Goal: Task Accomplishment & Management: Manage account settings

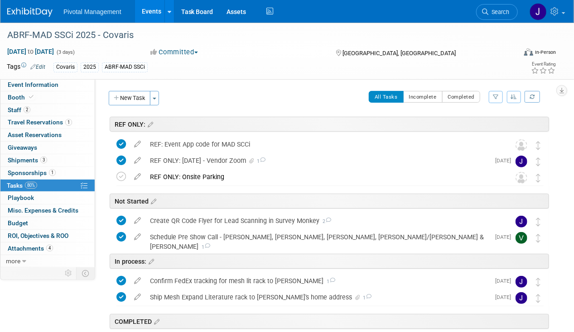
scroll to position [160, 0]
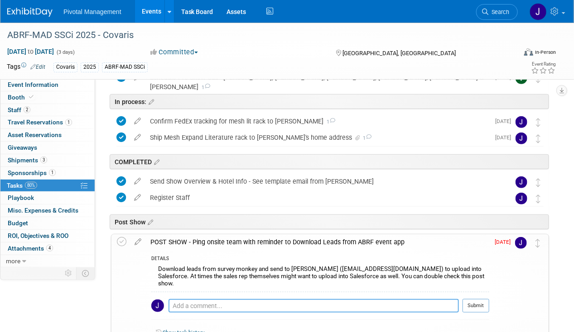
click at [211, 300] on textarea at bounding box center [313, 306] width 290 height 14
type textarea "Sujash to compile list for Pati/Laura by Monday, Sept 22"
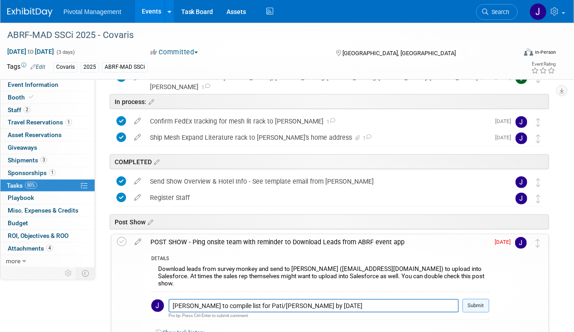
click at [470, 301] on button "Submit" at bounding box center [475, 306] width 27 height 14
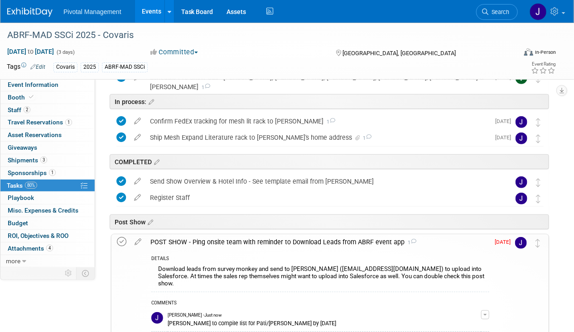
click at [121, 244] on icon at bounding box center [122, 242] width 10 height 10
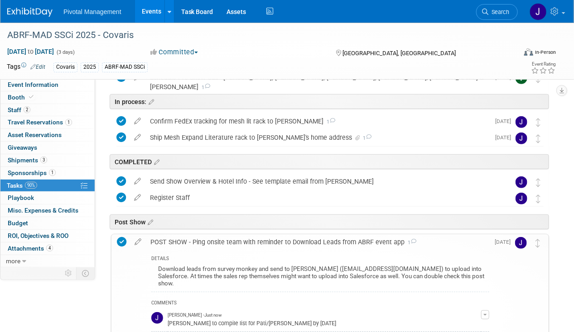
click at [195, 237] on div "POST SHOW - Ping onsite team with reminder to Download Leads from ABRF event ap…" at bounding box center [317, 242] width 343 height 15
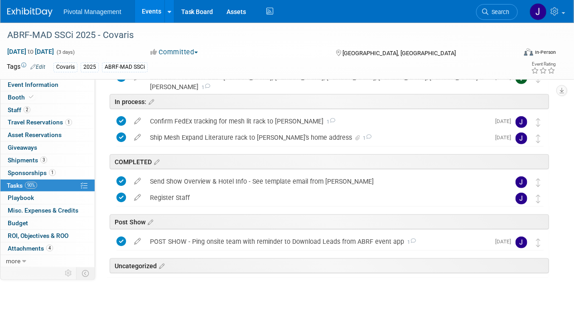
click at [147, 16] on link "Events" at bounding box center [151, 11] width 33 height 23
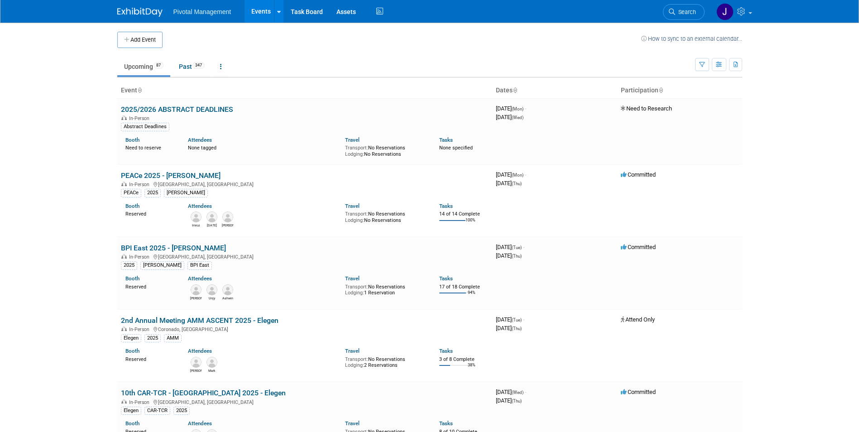
click at [268, 7] on link "Events" at bounding box center [261, 11] width 33 height 23
click at [684, 14] on span "Search" at bounding box center [685, 12] width 21 height 7
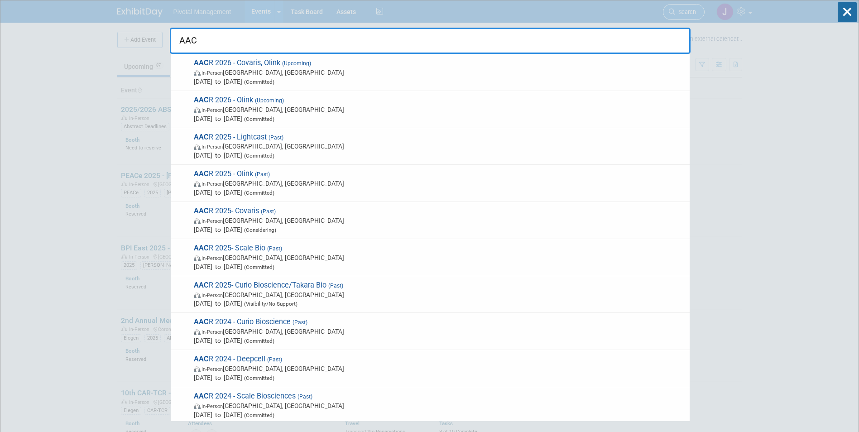
type input "AACR"
drag, startPoint x: 222, startPoint y: 48, endPoint x: 178, endPoint y: 41, distance: 45.3
click at [178, 41] on input "AACR" at bounding box center [430, 41] width 521 height 26
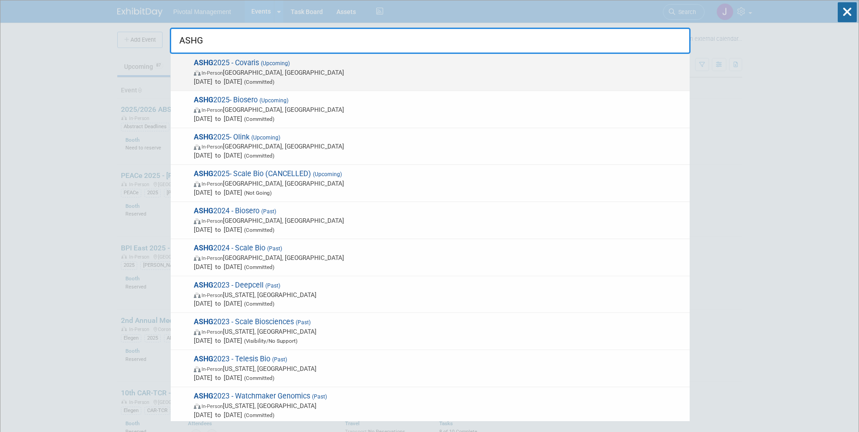
type input "ASHG"
click at [216, 67] on span "ASHG 2025 - Covaris (Upcoming) In-Person Boston, MA Oct 15, 2025 to Oct 17, 202…" at bounding box center [438, 72] width 494 height 28
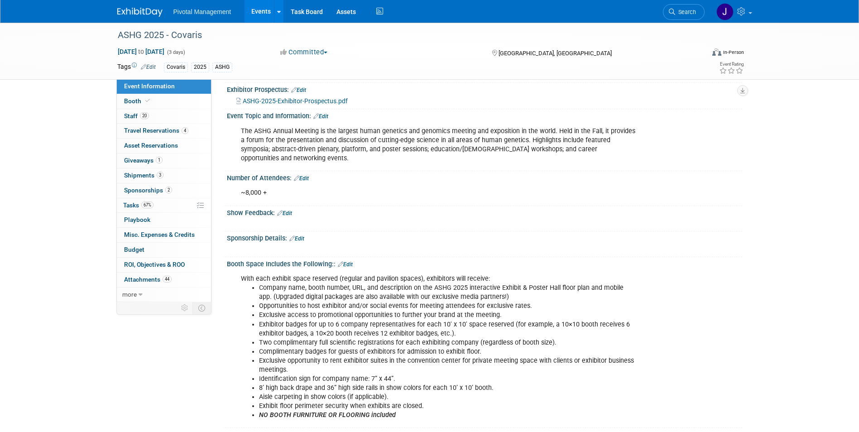
scroll to position [97, 0]
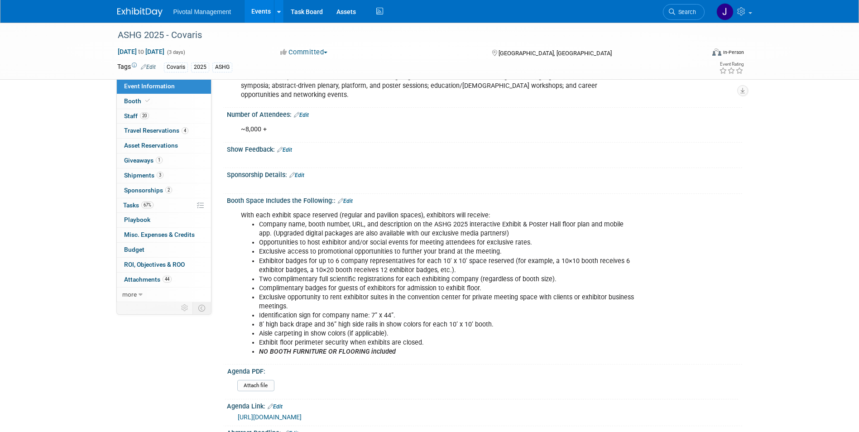
click at [140, 92] on link "Event Information" at bounding box center [164, 86] width 94 height 14
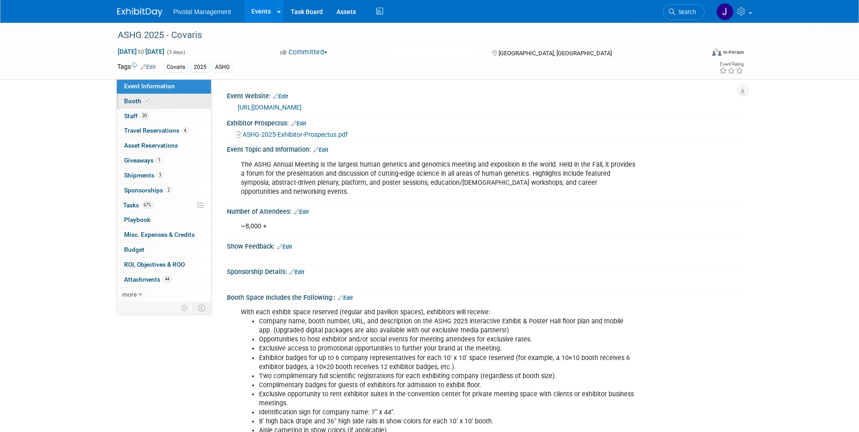
click at [140, 103] on span "Booth" at bounding box center [138, 100] width 28 height 7
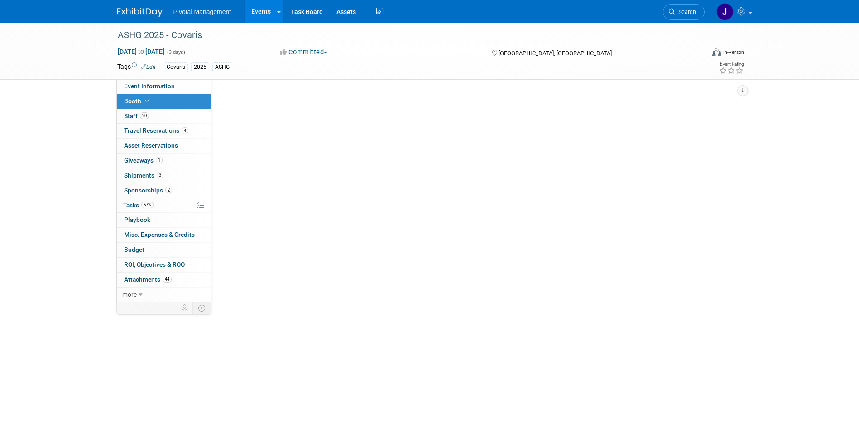
select select "Yes"
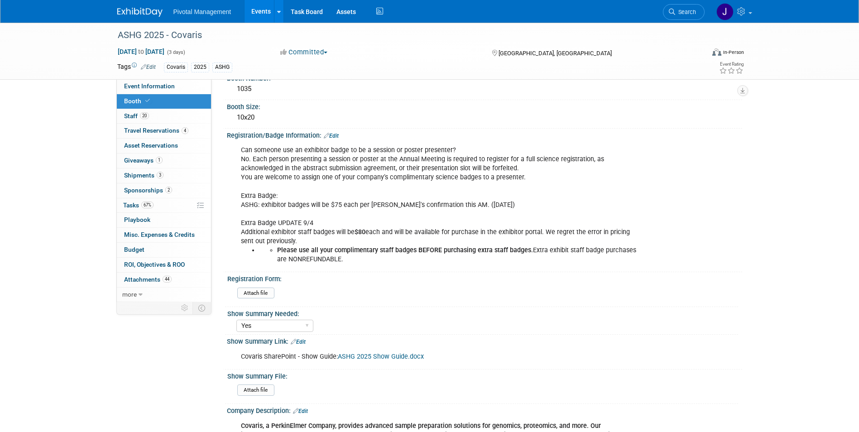
scroll to position [198, 0]
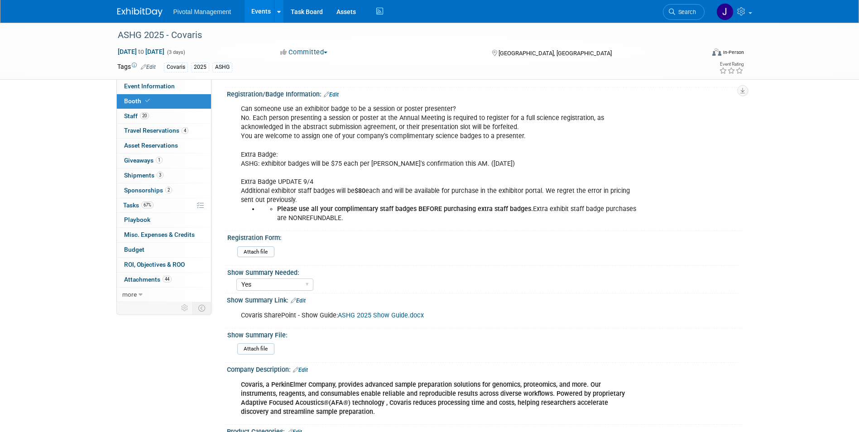
click at [130, 108] on link "Booth" at bounding box center [164, 101] width 94 height 14
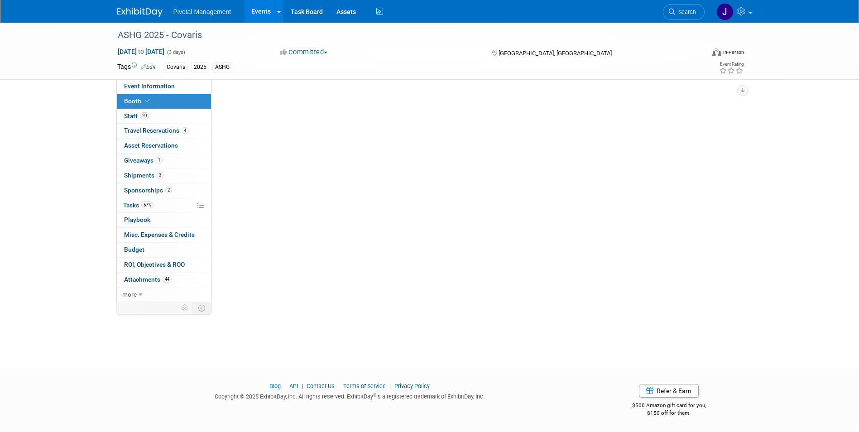
scroll to position [0, 0]
select select "Yes"
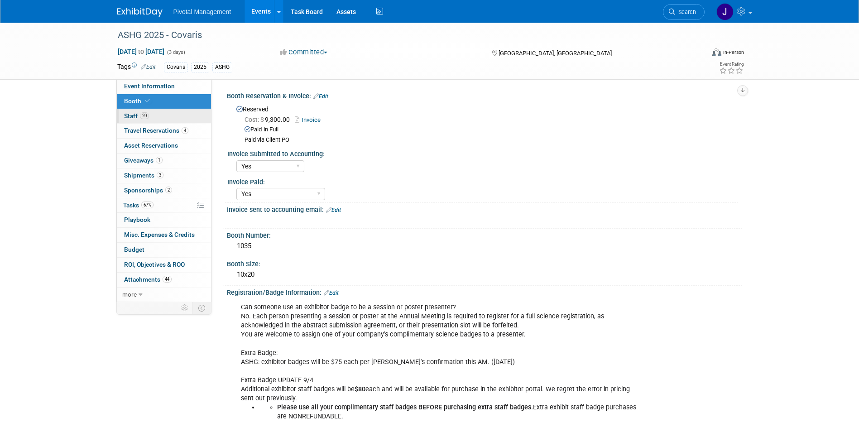
click at [130, 115] on span "Staff 20" at bounding box center [136, 115] width 25 height 7
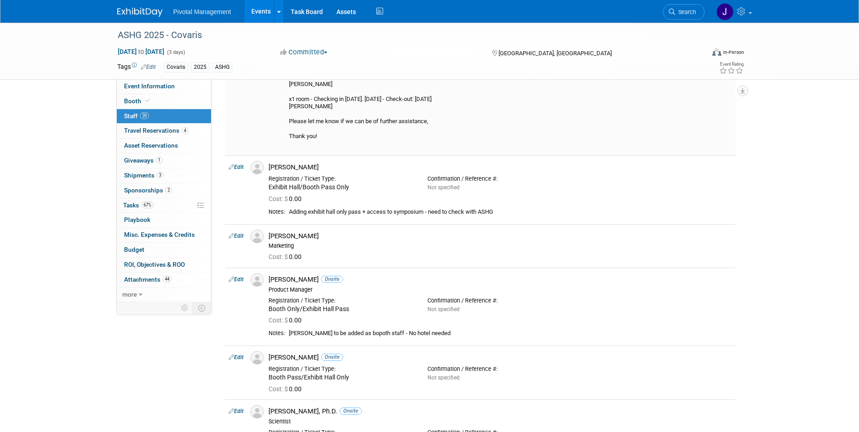
scroll to position [398, 0]
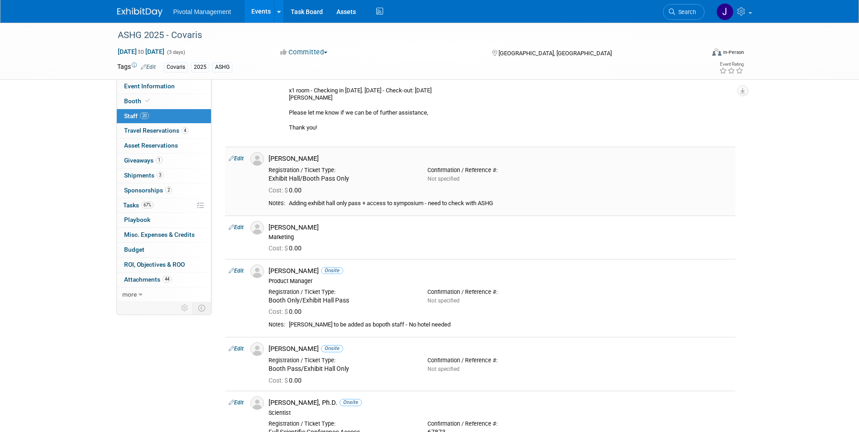
click at [240, 159] on link "Edit" at bounding box center [236, 158] width 15 height 6
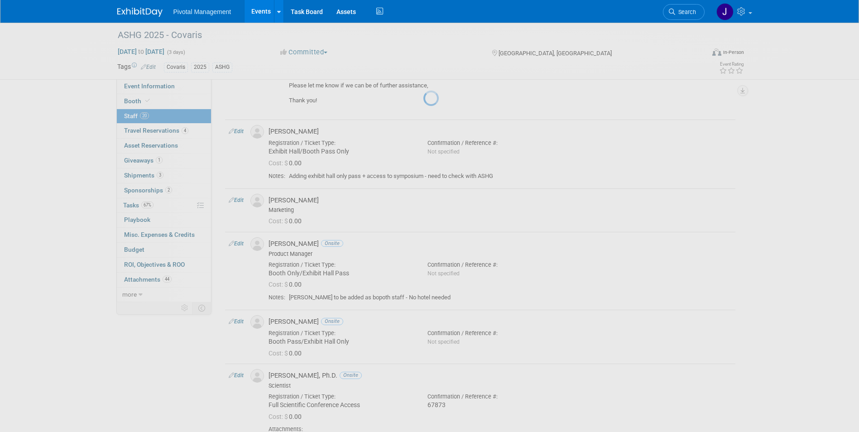
select select "9482264a-5e84-4c12-8b40-aaf99fd05fdc"
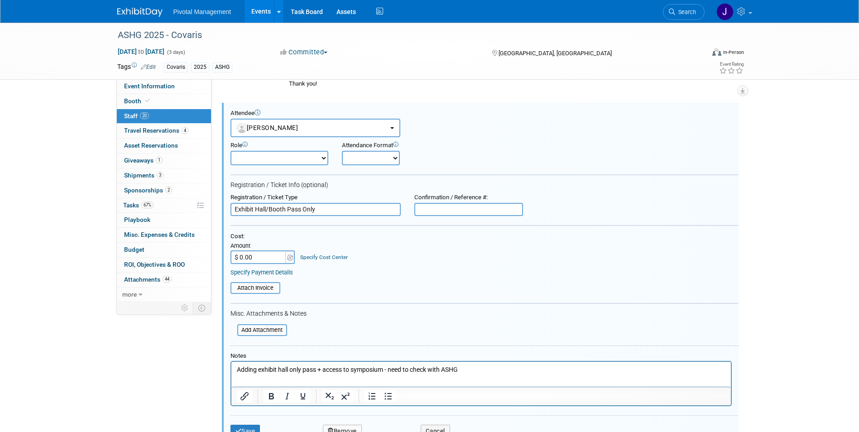
scroll to position [574, 0]
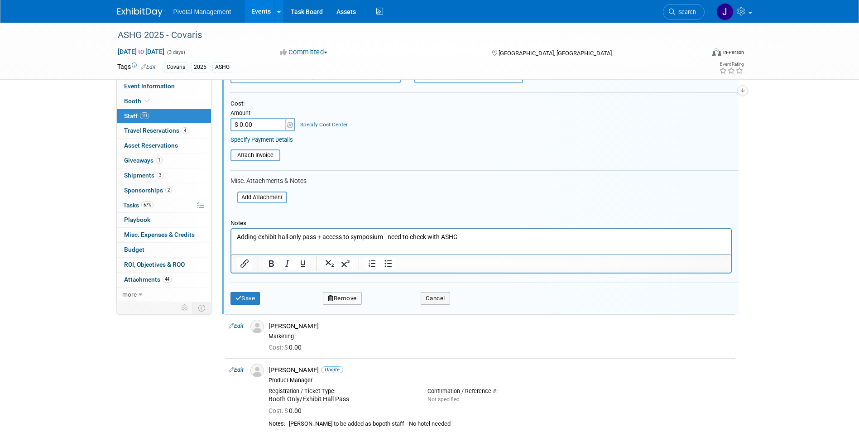
click at [346, 231] on html "Adding exhibit hall only pass + access to symposium - need to check with ASHG" at bounding box center [481, 235] width 500 height 13
click at [347, 235] on p "Adding exhibit hall only pass + access to symposium - need to check with ASHG" at bounding box center [480, 237] width 489 height 9
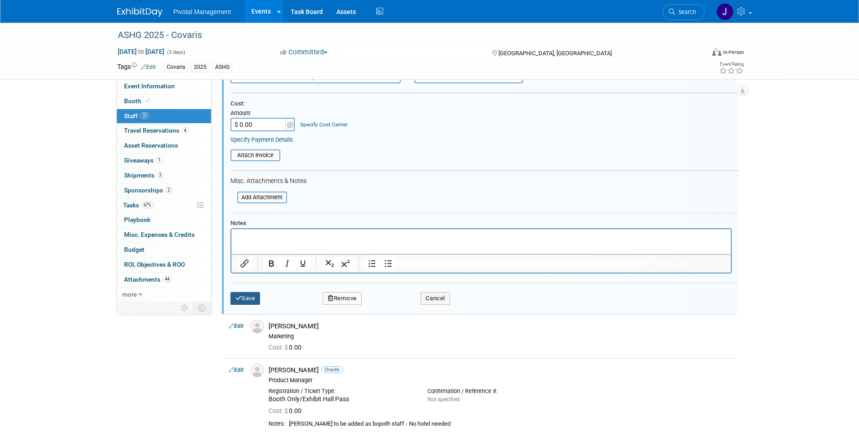
click at [244, 298] on button "Save" at bounding box center [246, 298] width 30 height 13
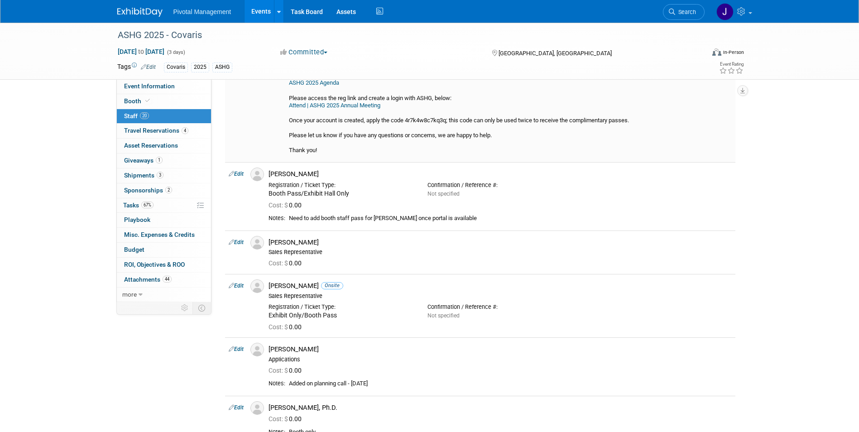
scroll to position [895, 0]
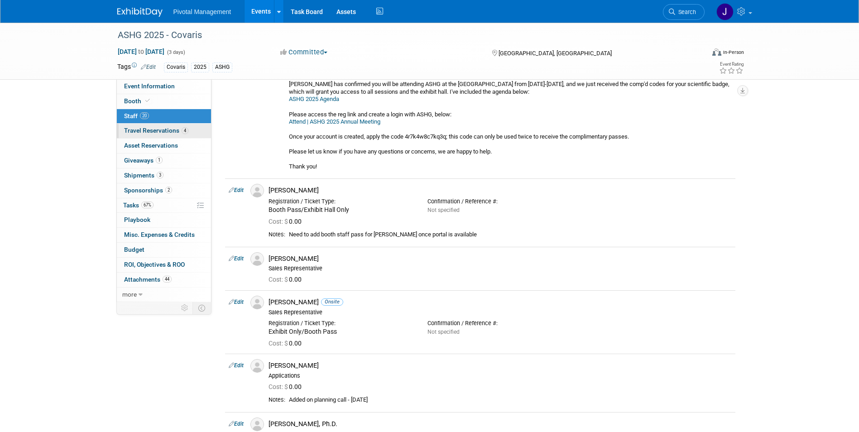
click at [168, 130] on span "Travel Reservations 4" at bounding box center [156, 130] width 64 height 7
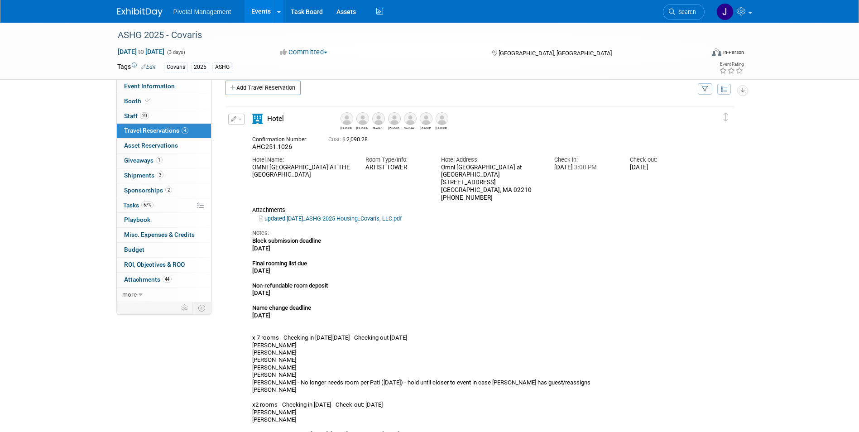
scroll to position [0, 0]
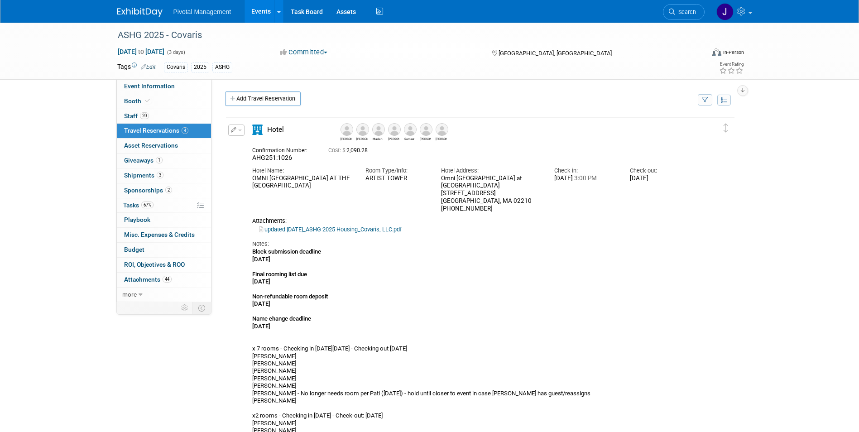
click at [379, 136] on img at bounding box center [378, 129] width 13 height 13
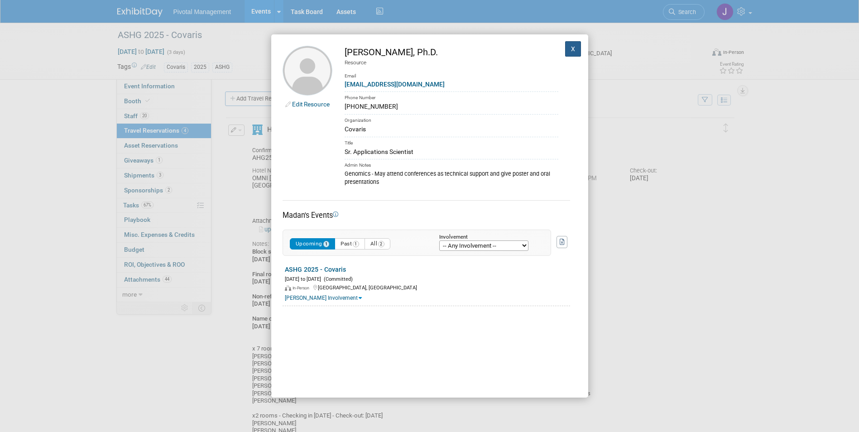
click at [570, 50] on button "X" at bounding box center [573, 48] width 16 height 15
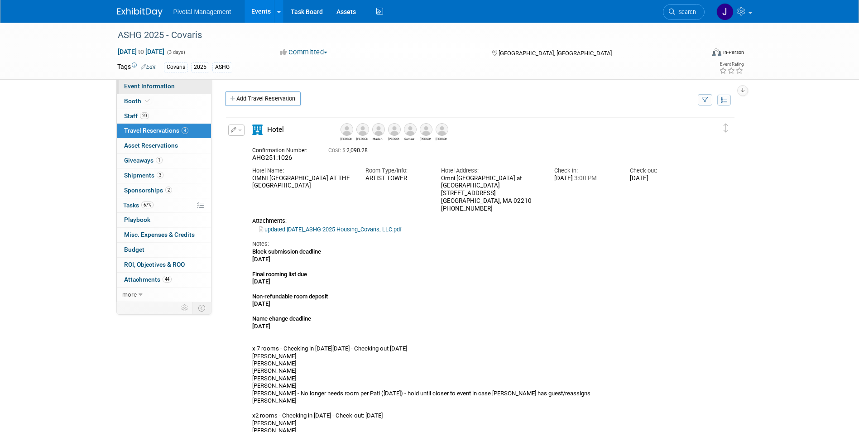
click at [157, 91] on link "Event Information" at bounding box center [164, 86] width 94 height 14
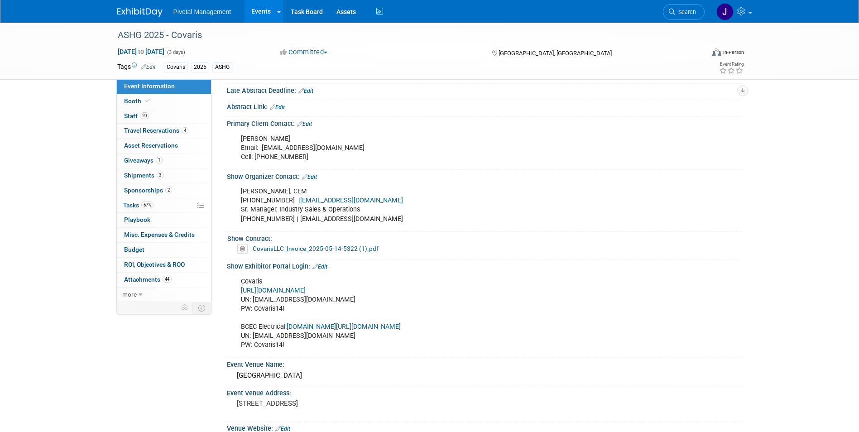
scroll to position [444, 0]
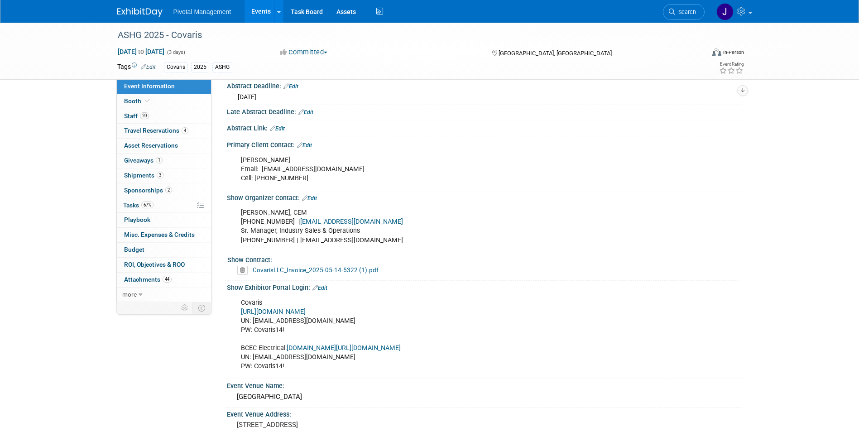
click at [306, 308] on link "https://ASHG25.exh.mapyourshow.com/" at bounding box center [273, 312] width 65 height 8
drag, startPoint x: 284, startPoint y: 319, endPoint x: 255, endPoint y: 319, distance: 29.9
click at [255, 319] on div "Covaris https://ASHG25.exh.mapyourshow.com/ UN: jgatton@pivotalmgt.com PW: Cova…" at bounding box center [439, 335] width 408 height 82
copy div "Covaris14!"
click at [534, 211] on div "Sara Whitney, CEM 301-634-7326 | exhibits@ashg.org Sr. Manager, Industry Sales …" at bounding box center [439, 226] width 408 height 45
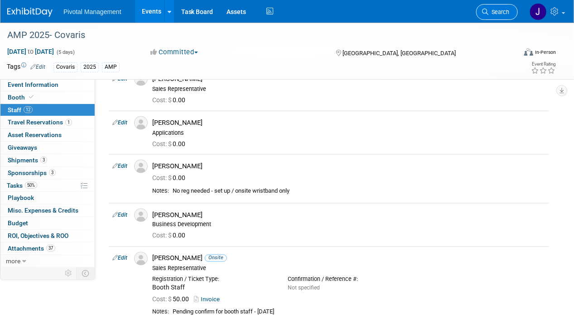
click at [503, 9] on span "Search" at bounding box center [498, 12] width 21 height 7
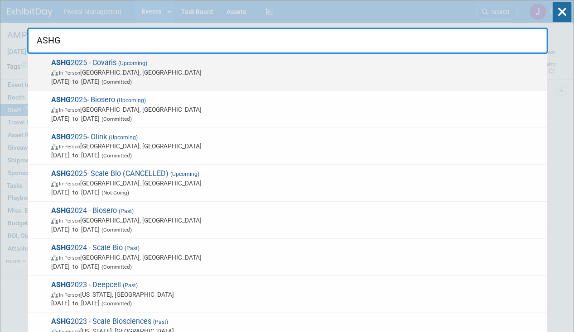
type input "ASHG"
click at [269, 80] on span "Oct 15, 2025 to Oct 17, 2025 (Committed)" at bounding box center [296, 81] width 491 height 9
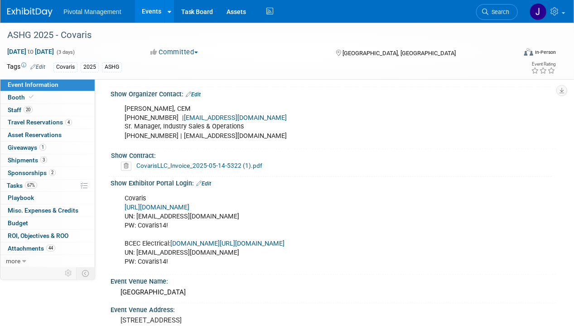
scroll to position [551, 0]
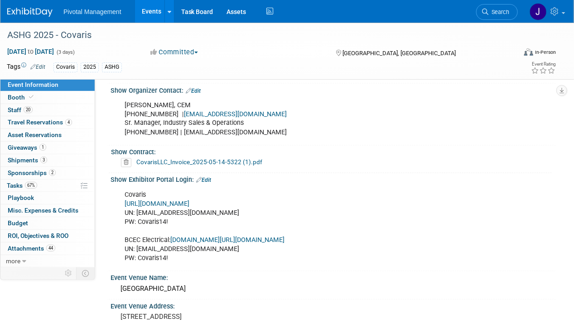
click at [189, 201] on link "https://ASHG25.exh.mapyourshow.com/" at bounding box center [157, 205] width 65 height 8
click at [38, 109] on link "20 Staff 20" at bounding box center [47, 110] width 94 height 12
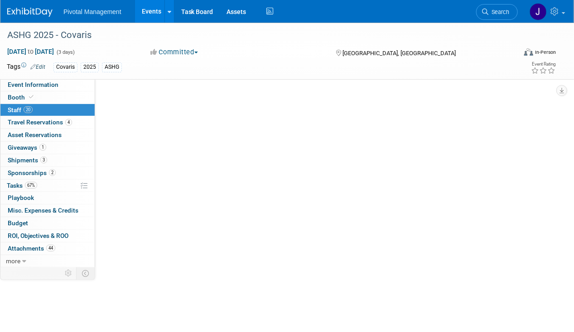
scroll to position [0, 0]
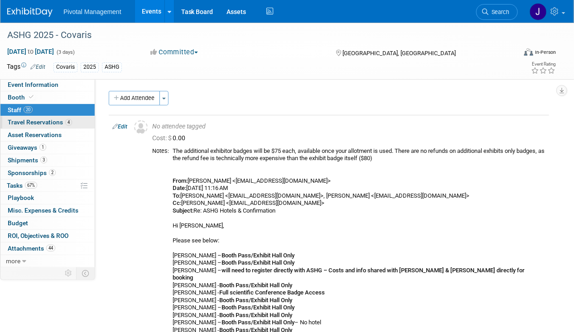
click at [22, 117] on link "4 Travel Reservations 4" at bounding box center [47, 122] width 94 height 12
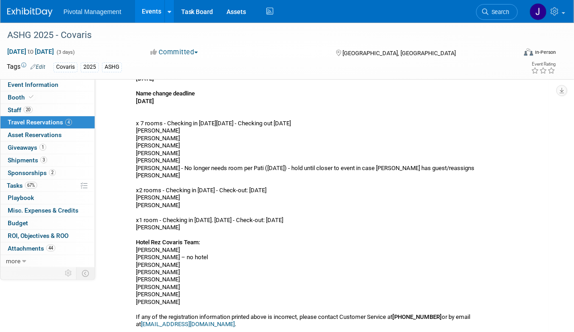
scroll to position [236, 0]
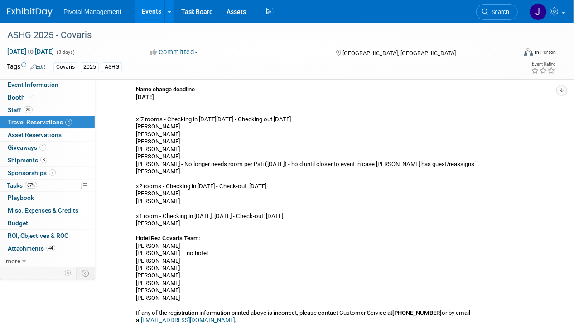
drag, startPoint x: 134, startPoint y: 108, endPoint x: 198, endPoint y: 166, distance: 86.3
click at [198, 166] on div "Hotel Eugenio Jared Madan Robert Sameer David Elisabeth AHG251:1026" at bounding box center [323, 236] width 389 height 697
copy div "x 7 rooms - Checking in on Mon, Oct 13 - Checking out Sat, Oct 18 Madan Ambavar…"
click at [449, 186] on div "Block submission deadline Monday August 25 Final rooming list due Friday August…" at bounding box center [324, 302] width 376 height 566
drag, startPoint x: 136, startPoint y: 176, endPoint x: 197, endPoint y: 192, distance: 62.8
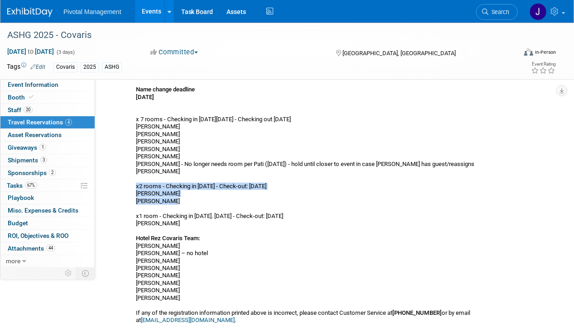
click at [197, 192] on div "Block submission deadline Monday August 25 Final rooming list due Friday August…" at bounding box center [324, 302] width 376 height 566
copy div "x2 rooms - Checking in Wed. Oct 15 - Check-out: Fri. Oct 17, 2025 Adya Anima Pa…"
click at [192, 196] on div "Block submission deadline Monday August 25 Final rooming list due Friday August…" at bounding box center [324, 302] width 376 height 566
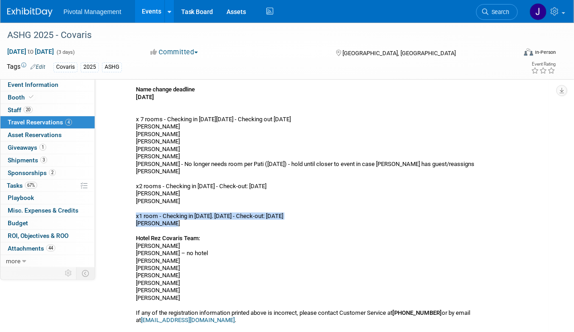
drag, startPoint x: 136, startPoint y: 207, endPoint x: 175, endPoint y: 218, distance: 40.3
click at [175, 218] on div "Block submission deadline Monday August 25 Final rooming list due Friday August…" at bounding box center [324, 302] width 376 height 566
copy div "x1 room - Checking in Tuesday. Oct 14 - Check-out: Fri. Oct 17, 2025 Greg Endre…"
click at [19, 111] on span "Staff 20" at bounding box center [20, 109] width 25 height 7
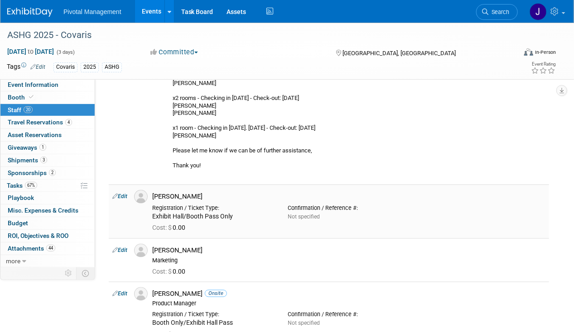
scroll to position [458, 0]
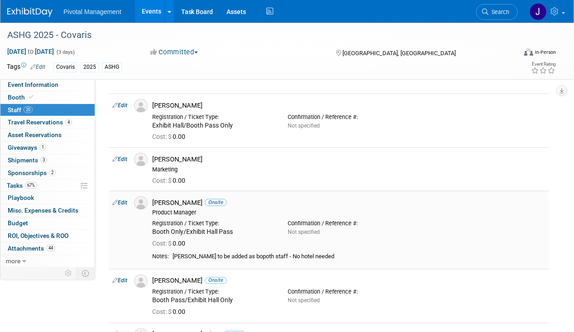
drag, startPoint x: 154, startPoint y: 195, endPoint x: 194, endPoint y: 194, distance: 39.4
click at [194, 199] on div "Denny Huang Onsite" at bounding box center [348, 203] width 393 height 9
copy div "[PERSON_NAME]"
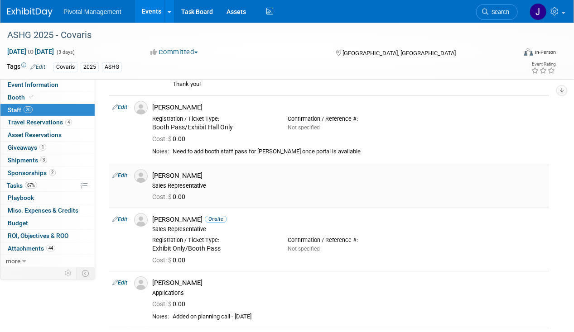
scroll to position [986, 0]
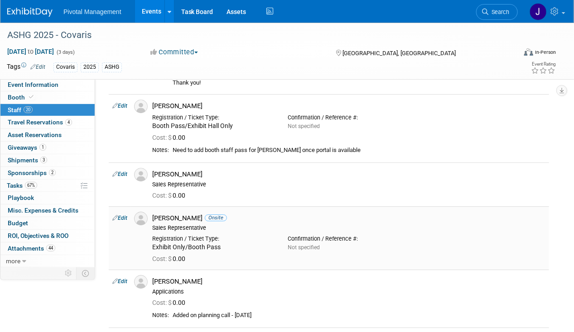
drag, startPoint x: 155, startPoint y: 203, endPoint x: 195, endPoint y: 202, distance: 40.3
click at [195, 214] on div "Jeff Reimers Onsite" at bounding box center [348, 218] width 393 height 9
drag, startPoint x: 195, startPoint y: 202, endPoint x: 157, endPoint y: 202, distance: 38.5
click at [157, 214] on div "Jeff Reimers Onsite" at bounding box center [348, 218] width 393 height 9
click at [154, 214] on div "Jeff Reimers Onsite" at bounding box center [348, 218] width 393 height 9
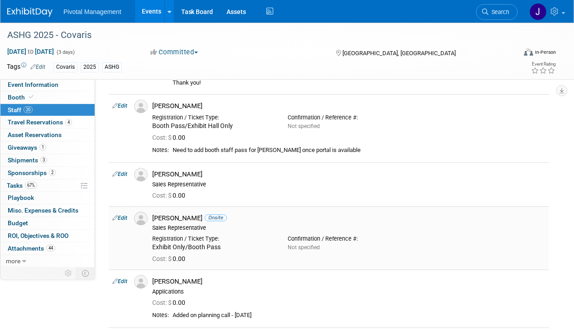
drag, startPoint x: 154, startPoint y: 202, endPoint x: 183, endPoint y: 202, distance: 29.0
click at [183, 214] on div "Jeff Reimers Onsite" at bounding box center [348, 218] width 393 height 9
copy div "Jeff Reimers"
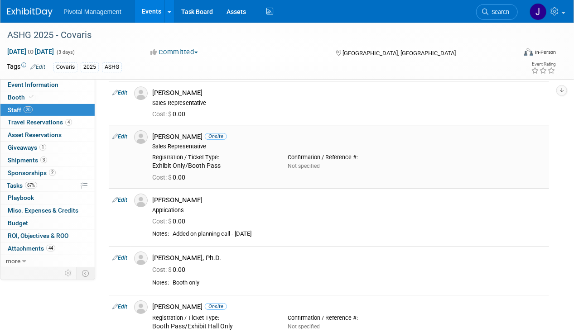
scroll to position [1072, 0]
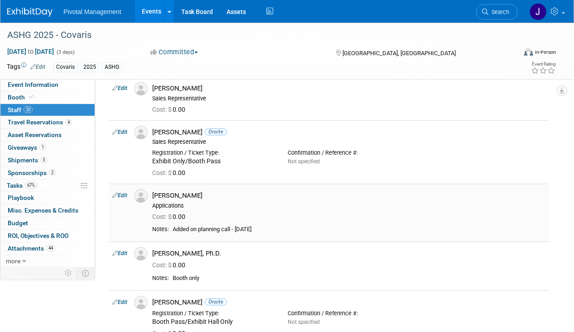
drag, startPoint x: 153, startPoint y: 177, endPoint x: 195, endPoint y: 177, distance: 42.1
click at [195, 192] on div "Kris Amirault" at bounding box center [348, 196] width 393 height 9
copy div "Kris Amirault"
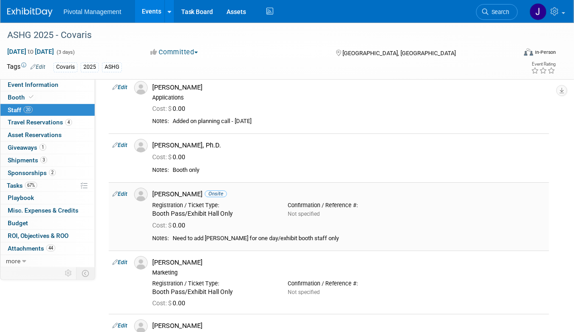
scroll to position [1181, 0]
drag, startPoint x: 154, startPoint y: 175, endPoint x: 200, endPoint y: 175, distance: 45.3
click at [200, 190] on div "Marisa Pisani Onsite" at bounding box center [348, 194] width 393 height 9
copy div "Marisa Pisani"
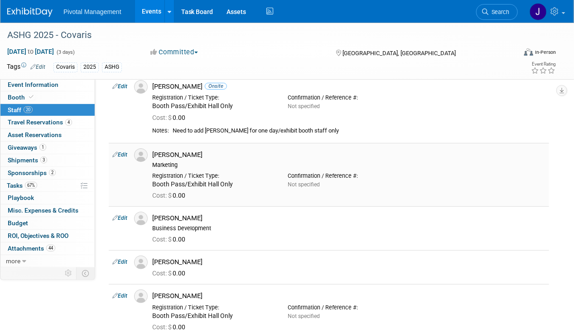
scroll to position [1290, 0]
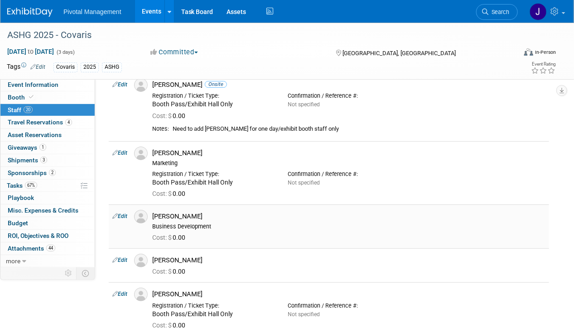
click at [172, 212] on div "Robert Riegelhaupt" at bounding box center [348, 216] width 393 height 9
copy div "Robert Riegelhaupt"
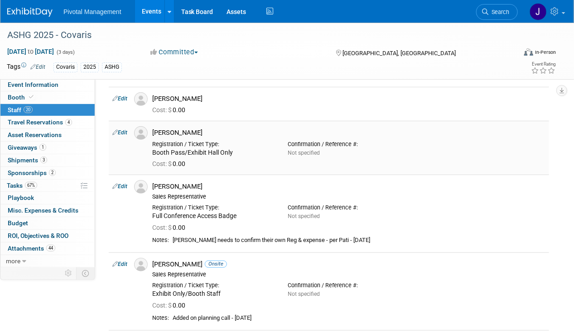
scroll to position [1452, 0]
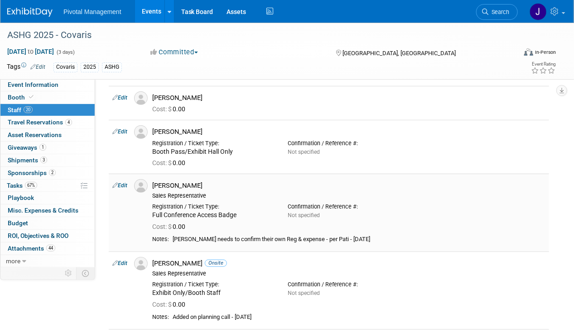
drag, startPoint x: 213, startPoint y: 168, endPoint x: 173, endPoint y: 170, distance: 40.4
click at [173, 182] on div "[PERSON_NAME]" at bounding box center [348, 186] width 393 height 9
copy div "Chatterjee"
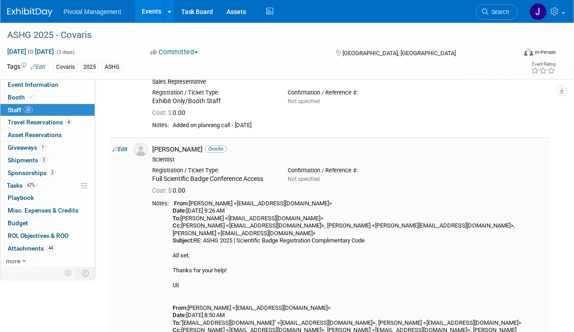
scroll to position [1648, 0]
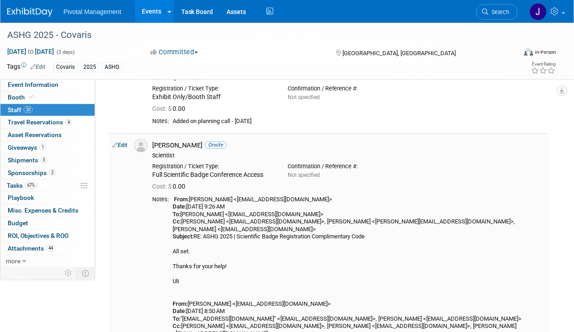
drag, startPoint x: 153, startPoint y: 127, endPoint x: 199, endPoint y: 126, distance: 46.6
click at [199, 139] on div "Ulrich Thomann Onsite Scientist" at bounding box center [348, 149] width 407 height 20
copy div "[PERSON_NAME]"
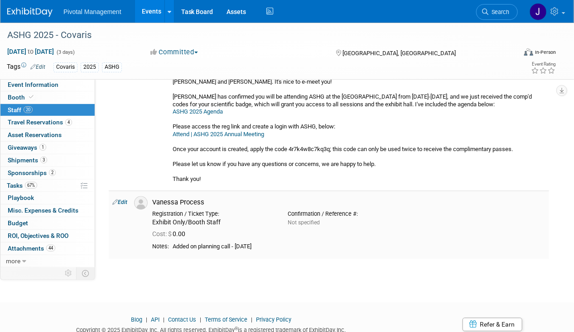
scroll to position [1946, 0]
drag, startPoint x: 203, startPoint y: 167, endPoint x: 151, endPoint y: 168, distance: 52.6
click at [151, 196] on div "Vanessa Process" at bounding box center [348, 201] width 407 height 11
drag, startPoint x: 149, startPoint y: 7, endPoint x: 285, endPoint y: 29, distance: 137.7
click at [149, 7] on link "Events" at bounding box center [151, 11] width 33 height 23
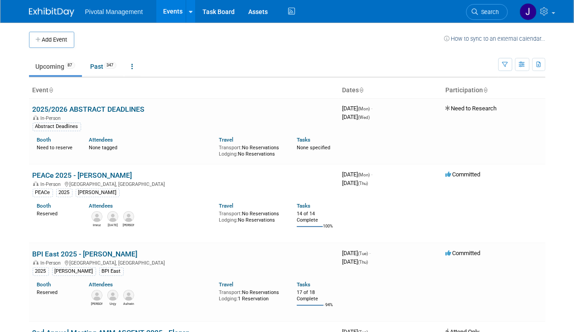
click at [470, 15] on link "Search" at bounding box center [487, 12] width 42 height 16
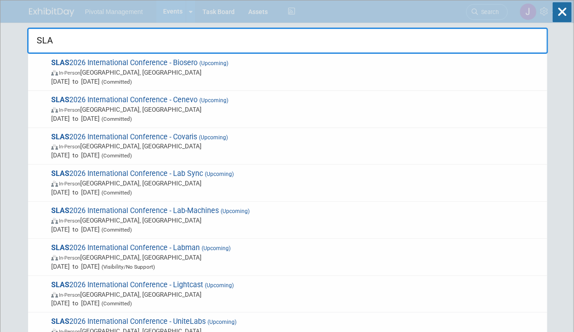
type input "SLAS"
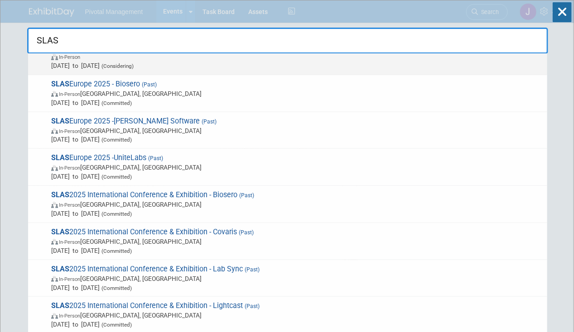
scroll to position [314, 0]
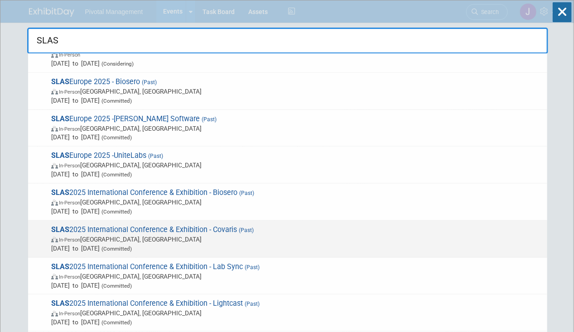
click at [188, 226] on span "SLAS 2025 International Conference & Exhibition - Covaris (Past) In-Person San …" at bounding box center [295, 240] width 494 height 28
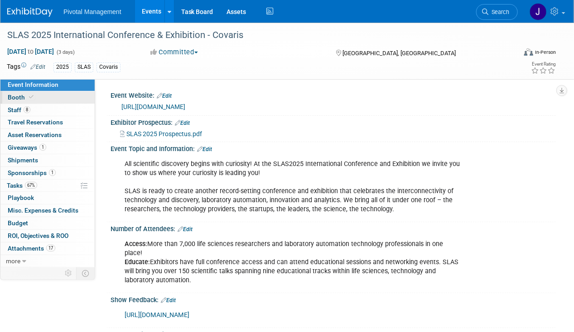
click at [42, 95] on link "Booth" at bounding box center [47, 97] width 94 height 12
select select "No"
select select "Yes"
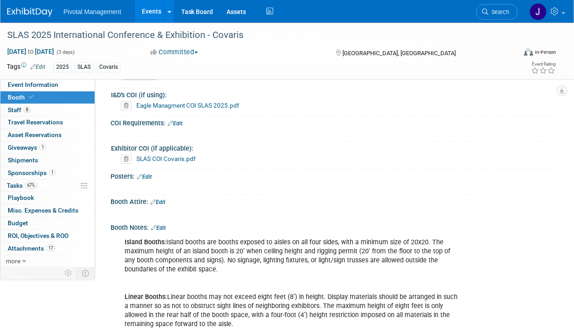
scroll to position [1250, 0]
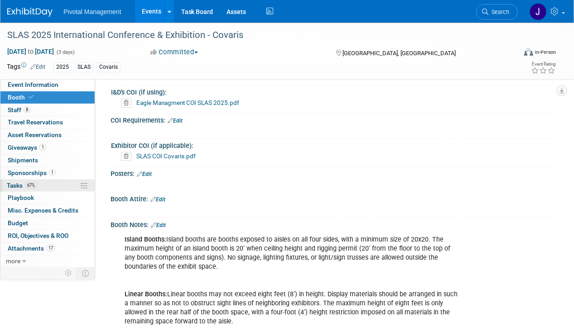
click at [72, 185] on link "67% Tasks 67%" at bounding box center [47, 186] width 94 height 12
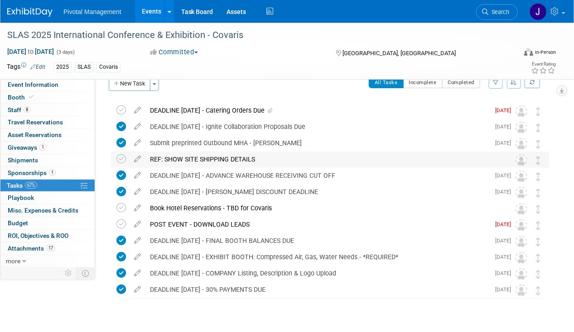
scroll to position [12, 0]
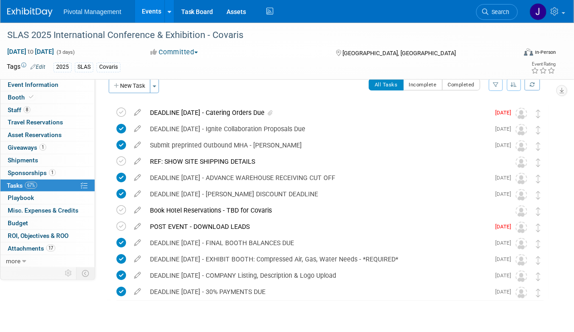
click at [144, 7] on link "Events" at bounding box center [151, 11] width 33 height 23
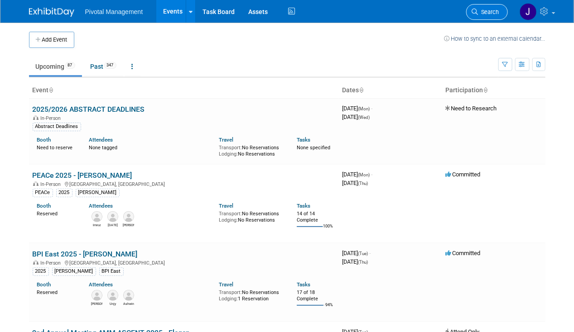
click at [499, 6] on link "Search" at bounding box center [487, 12] width 42 height 16
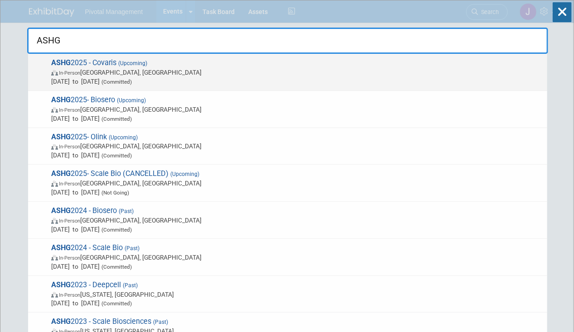
type input "ASHG"
click at [164, 67] on span "ASHG 2025 - Covaris (Upcoming) In-Person Boston, MA Oct 15, 2025 to Oct 17, 202…" at bounding box center [295, 72] width 494 height 28
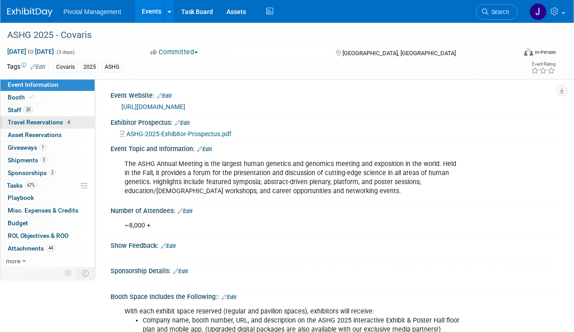
click at [28, 120] on span "Travel Reservations 4" at bounding box center [40, 122] width 64 height 7
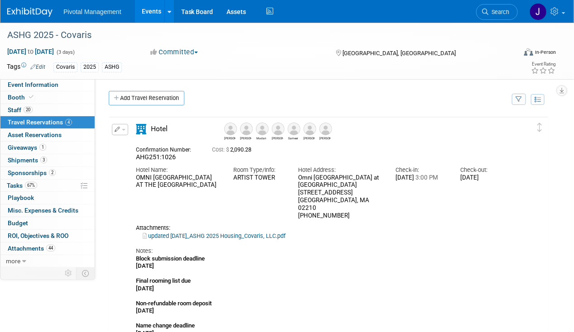
click at [118, 127] on icon "button" at bounding box center [118, 129] width 6 height 5
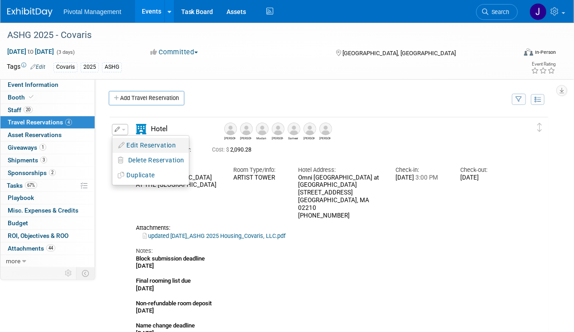
click at [154, 143] on button "Edit Reservation" at bounding box center [150, 145] width 77 height 13
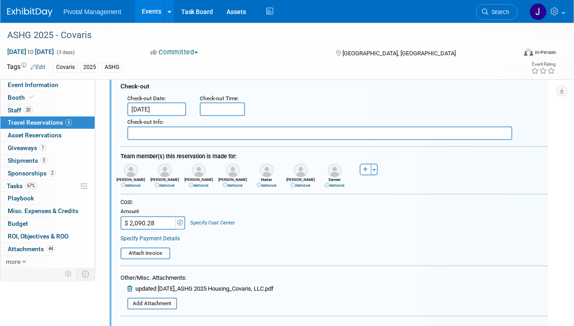
scroll to position [235, 0]
click at [301, 183] on link "remove" at bounding box center [300, 185] width 19 height 5
click at [332, 168] on icon "button" at bounding box center [331, 169] width 5 height 5
select select
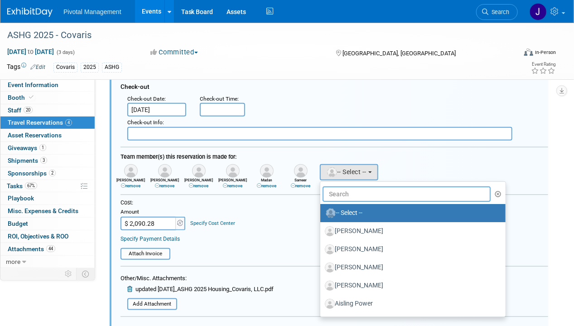
click at [378, 192] on input "text" at bounding box center [406, 193] width 168 height 15
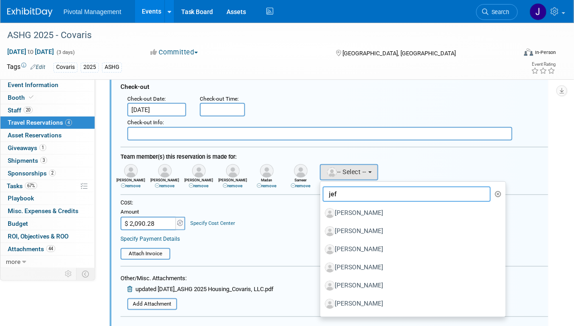
type input "jeff"
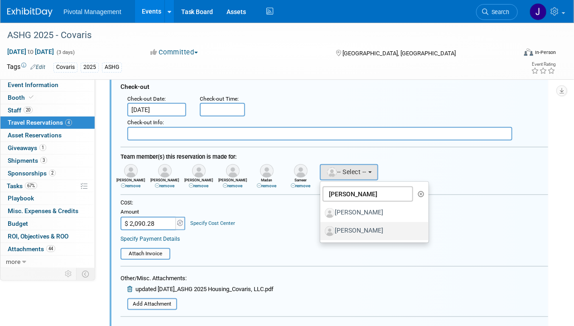
click at [363, 229] on label "[PERSON_NAME]" at bounding box center [372, 231] width 95 height 14
click at [322, 229] on input "[PERSON_NAME]" at bounding box center [319, 230] width 6 height 6
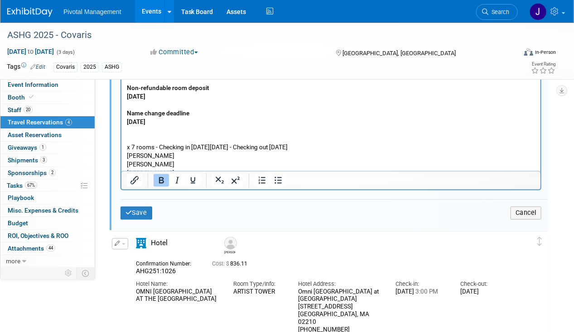
scroll to position [544, 0]
click at [137, 206] on button "Save" at bounding box center [136, 212] width 32 height 13
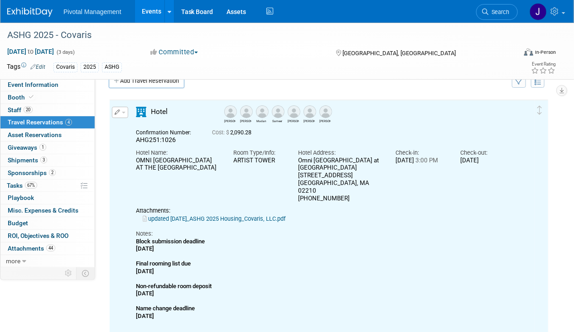
scroll to position [14, 0]
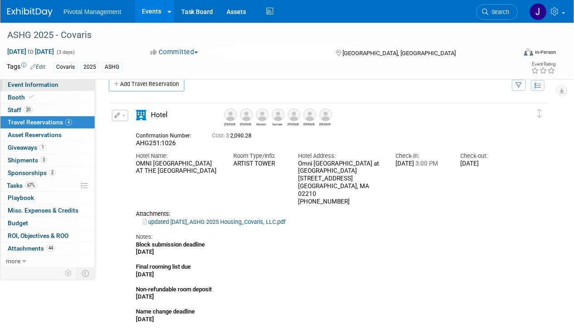
click at [35, 84] on span "Event Information" at bounding box center [33, 84] width 51 height 7
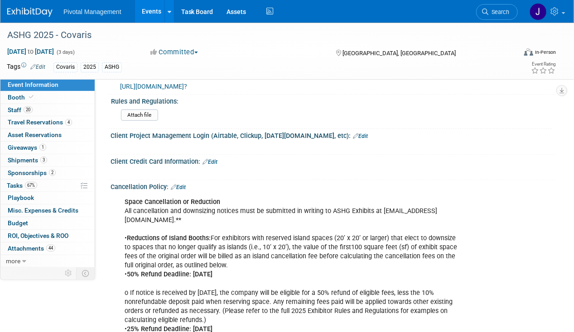
scroll to position [1387, 0]
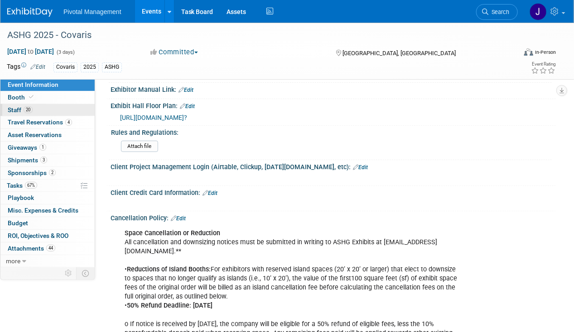
click at [56, 104] on link "20 Staff 20" at bounding box center [47, 110] width 94 height 12
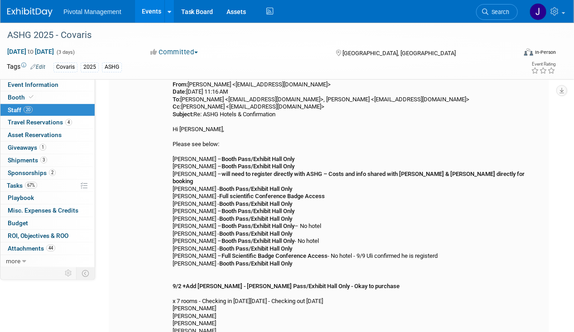
scroll to position [106, 0]
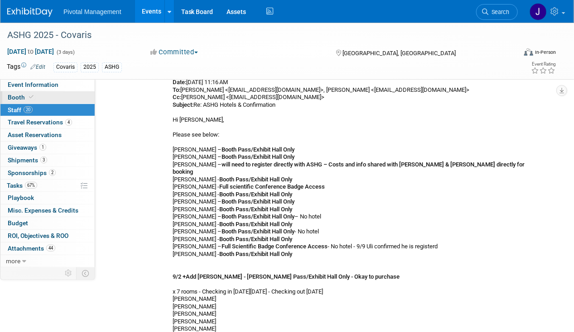
click at [41, 100] on link "Booth" at bounding box center [47, 97] width 94 height 12
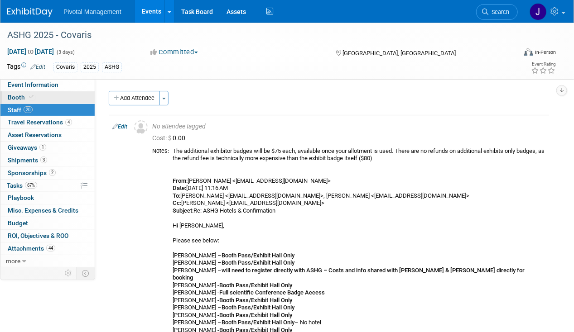
select select "Yes"
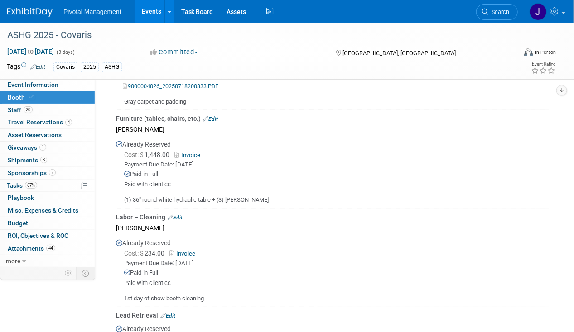
scroll to position [965, 0]
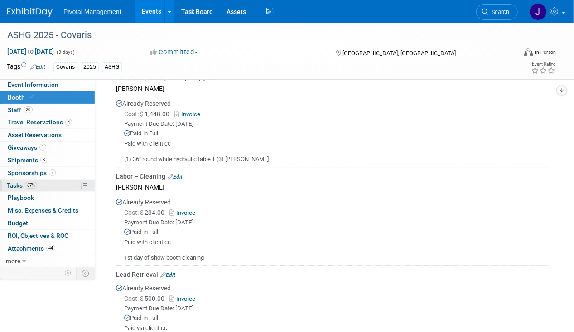
click at [37, 184] on link "67% Tasks 67%" at bounding box center [47, 186] width 94 height 12
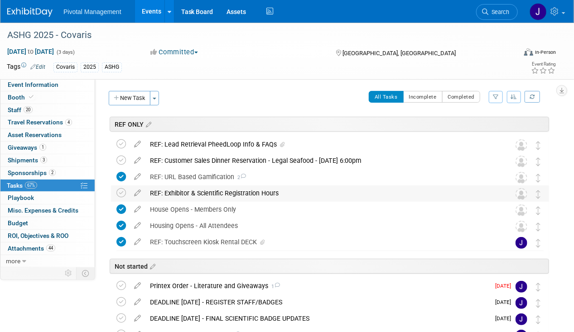
click at [269, 191] on div "REF: Exhibitor & Scientific Registration Hours" at bounding box center [321, 193] width 352 height 15
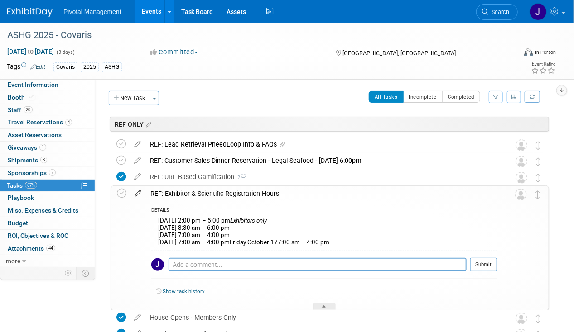
click at [136, 194] on icon at bounding box center [138, 191] width 16 height 11
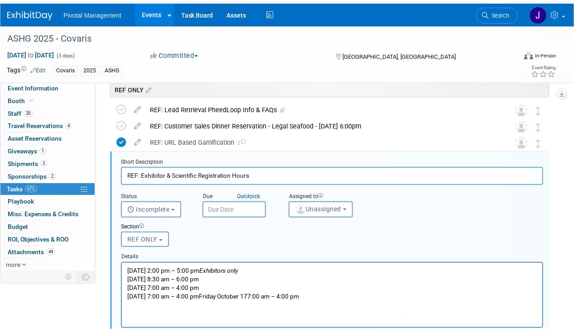
scroll to position [53, 0]
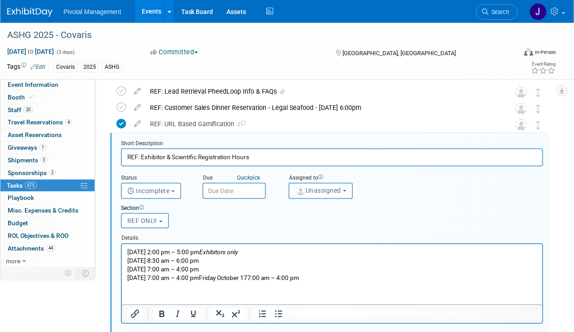
click at [245, 278] on p "Monday October 13, 2:00 pm – 5:00 pm Exhibitors only Tuesday October 14, 8:30 a…" at bounding box center [332, 265] width 410 height 34
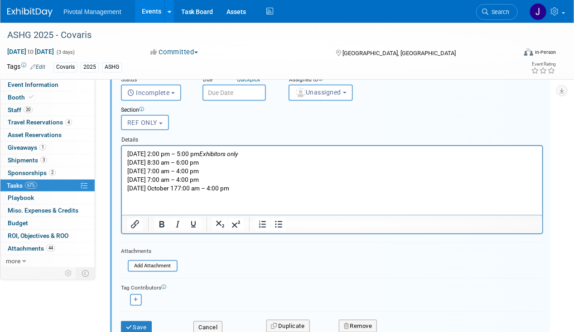
scroll to position [203, 0]
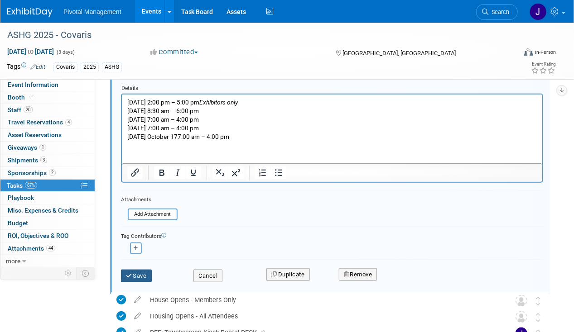
click at [133, 275] on button "Save" at bounding box center [136, 276] width 31 height 13
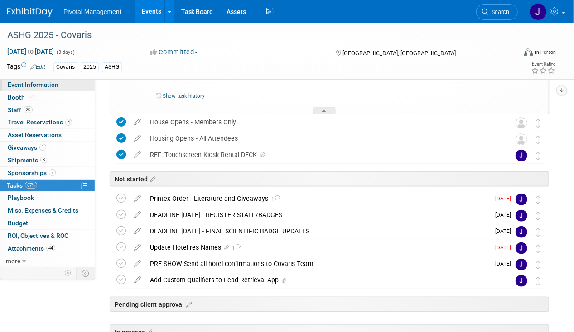
click at [18, 82] on span "Event Information" at bounding box center [33, 84] width 51 height 7
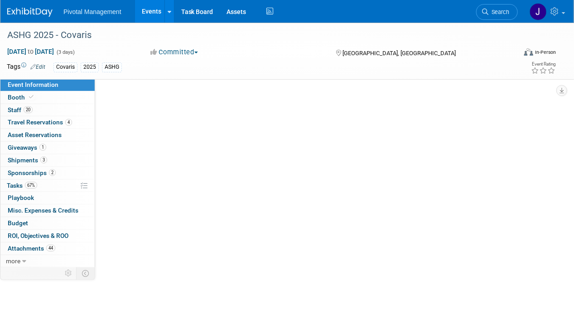
scroll to position [0, 0]
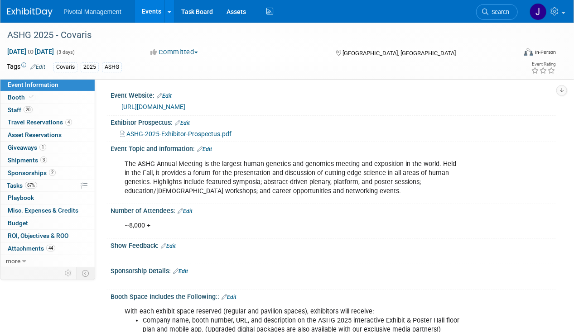
click at [185, 105] on link "[URL][DOMAIN_NAME]" at bounding box center [153, 106] width 64 height 7
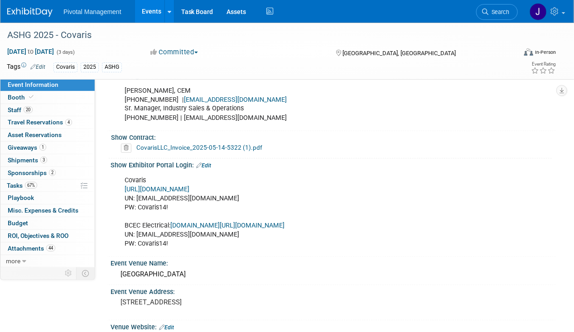
scroll to position [567, 0]
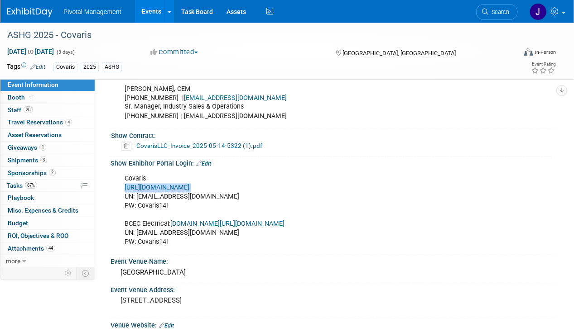
drag, startPoint x: 257, startPoint y: 179, endPoint x: 124, endPoint y: 181, distance: 133.2
click at [124, 181] on div "Covaris [URL][DOMAIN_NAME] UN: [EMAIL_ADDRESS][DOMAIN_NAME] PW: Covaris14! BCEC…" at bounding box center [293, 211] width 350 height 82
copy div "[URL][DOMAIN_NAME]"
click at [346, 170] on div "Covaris [URL][DOMAIN_NAME] UN: [EMAIL_ADDRESS][DOMAIN_NAME] PW: Covaris14! BCEC…" at bounding box center [293, 211] width 350 height 82
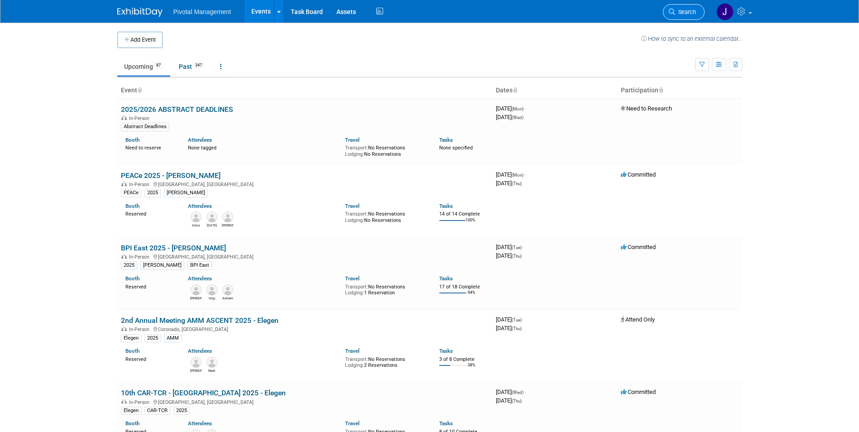
click at [681, 14] on span "Search" at bounding box center [685, 12] width 21 height 7
drag, startPoint x: 681, startPoint y: 13, endPoint x: 674, endPoint y: 8, distance: 8.4
click at [674, 8] on link "Search" at bounding box center [684, 12] width 42 height 16
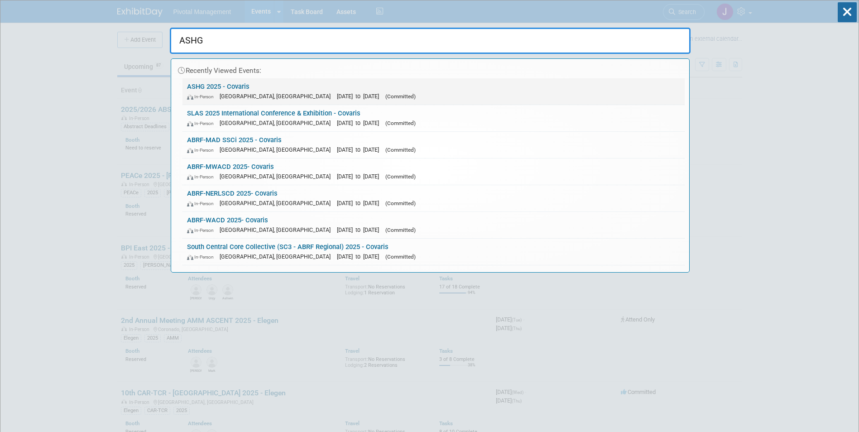
type input "ASHG"
click at [400, 88] on link "ASHG 2025 - Covaris In-Person Boston, MA Oct 15, 2025 to Oct 17, 2025 (Committe…" at bounding box center [434, 91] width 502 height 26
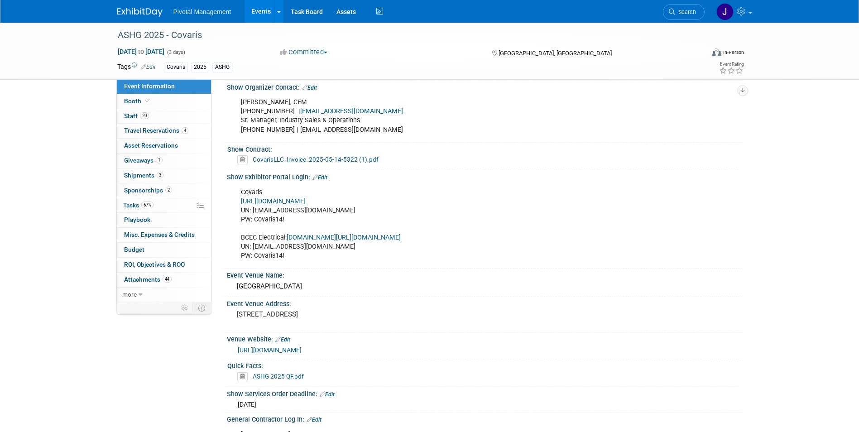
scroll to position [631, 0]
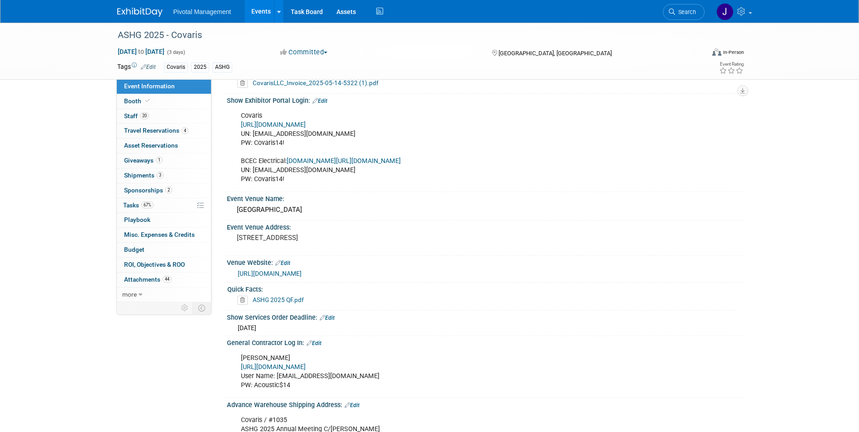
click at [318, 120] on div "Covaris [URL][DOMAIN_NAME] UN: [EMAIL_ADDRESS][DOMAIN_NAME] PW: Covaris14! BCEC…" at bounding box center [439, 148] width 408 height 82
click at [306, 121] on link "[URL][DOMAIN_NAME]" at bounding box center [273, 125] width 65 height 8
